Goal: Task Accomplishment & Management: Use online tool/utility

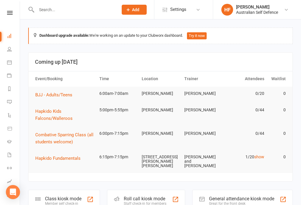
click at [61, 95] on span "BJJ - Adults/Teens" at bounding box center [53, 94] width 37 height 5
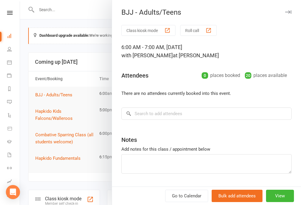
click at [152, 28] on button "Class kiosk mode" at bounding box center [148, 30] width 54 height 11
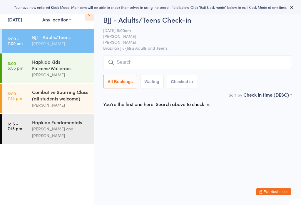
click at [215, 63] on input "search" at bounding box center [197, 63] width 189 height 14
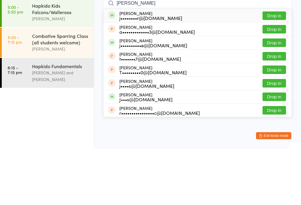
type input "James sinclair"
click at [277, 68] on button "Drop in" at bounding box center [274, 72] width 24 height 9
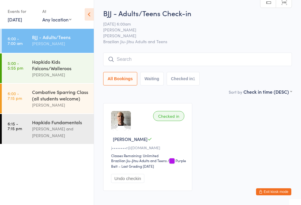
click at [246, 56] on input "search" at bounding box center [197, 60] width 189 height 14
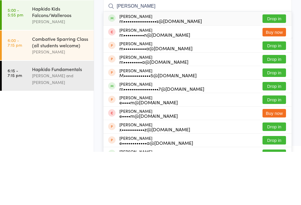
type input "Michael eva"
click at [277, 68] on button "Drop in" at bounding box center [274, 72] width 24 height 9
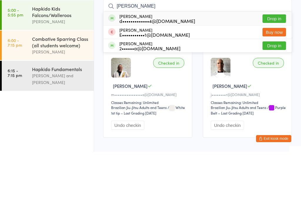
type input "darr"
click at [273, 68] on button "Drop in" at bounding box center [274, 72] width 24 height 9
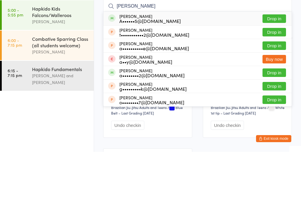
type input "andrew j"
click at [277, 68] on button "Drop in" at bounding box center [274, 72] width 24 height 9
